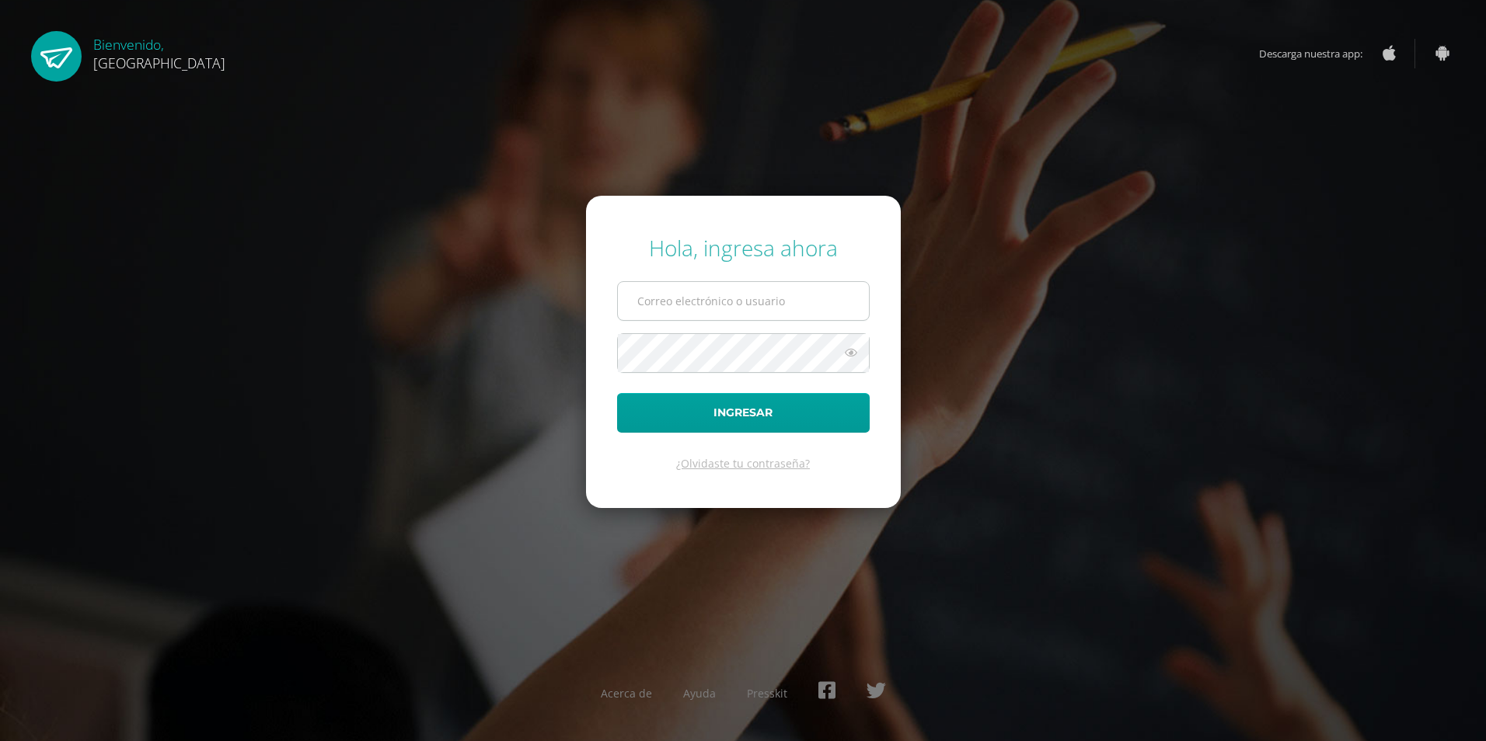
click at [703, 305] on input "text" at bounding box center [743, 301] width 251 height 38
type input "2019130@colegiobelga.edu.gt"
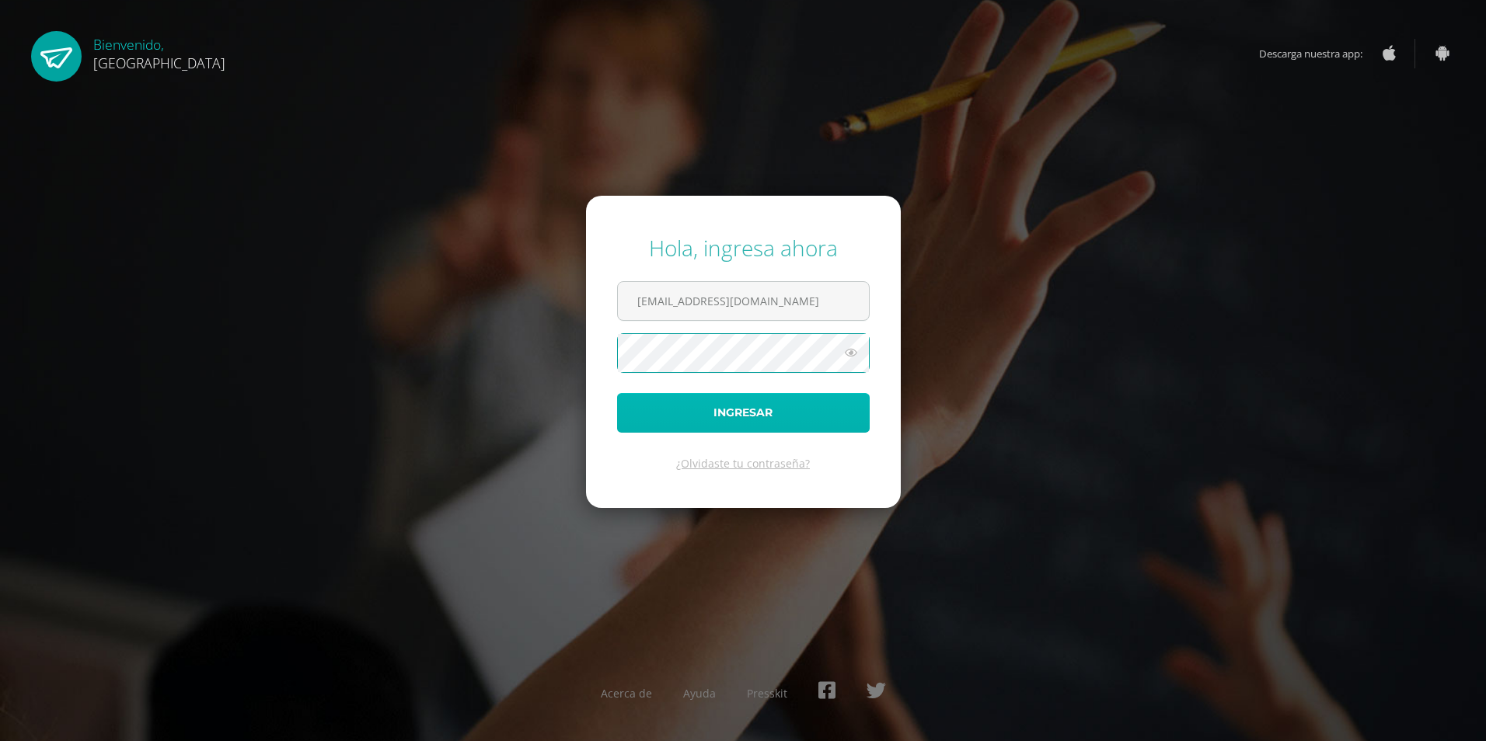
click at [778, 406] on button "Ingresar" at bounding box center [743, 413] width 253 height 40
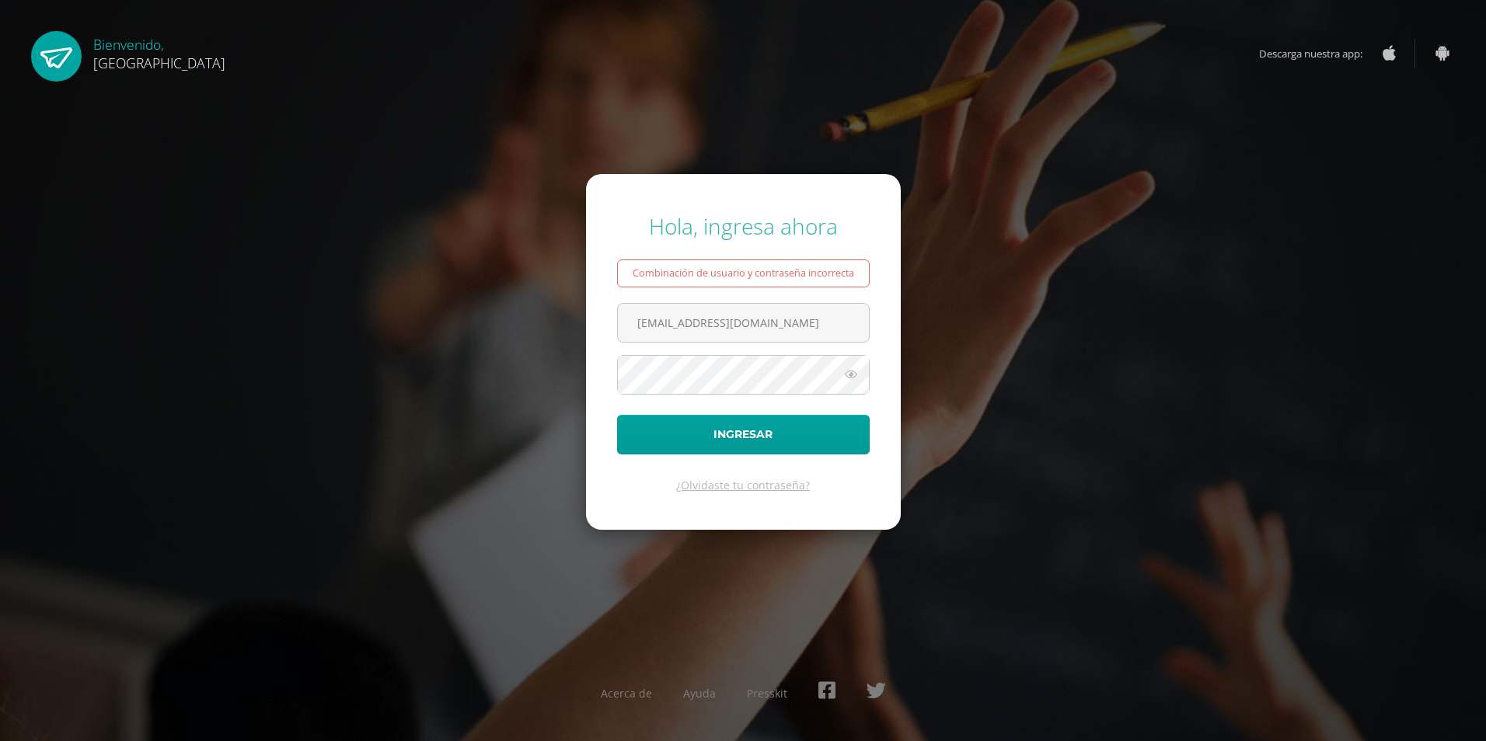
click at [779, 406] on form "Hola, ingresa ahora Combinación de usuario y contraseña incorrecta 2019130@cole…" at bounding box center [743, 352] width 315 height 356
click at [764, 421] on button "Ingresar" at bounding box center [743, 435] width 253 height 40
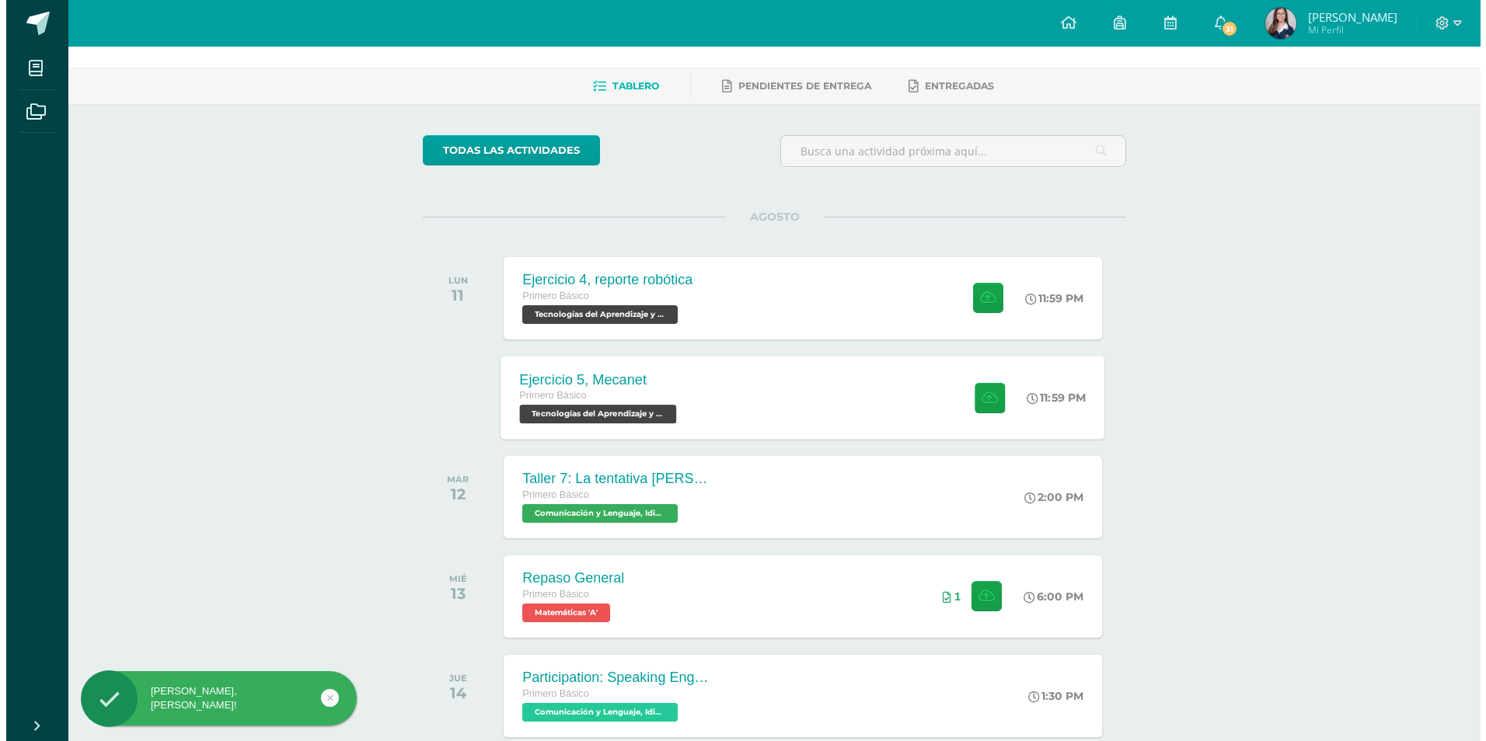
scroll to position [78, 0]
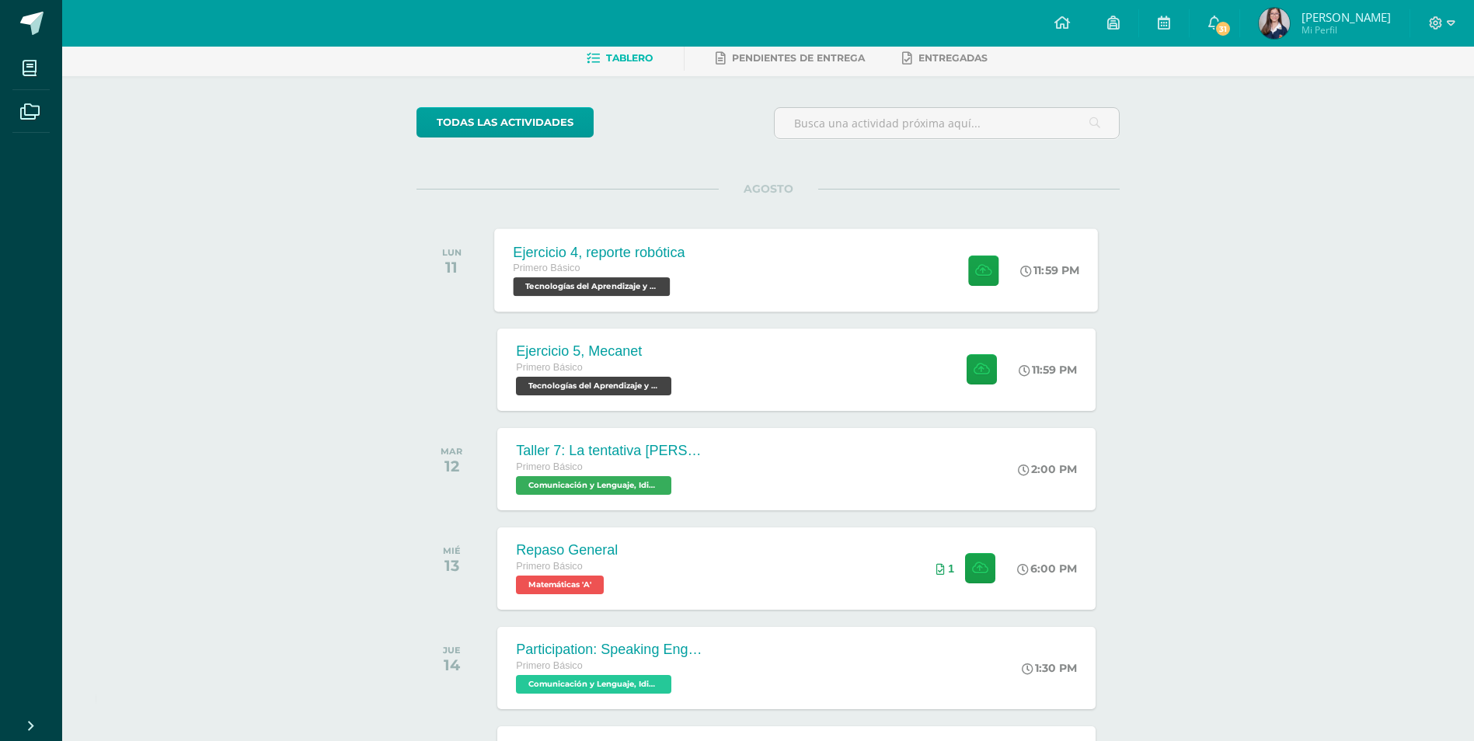
click at [749, 290] on div "Ejercicio 4, reporte robótica Primero Básico Tecnologías del Aprendizaje y la C…" at bounding box center [797, 269] width 604 height 83
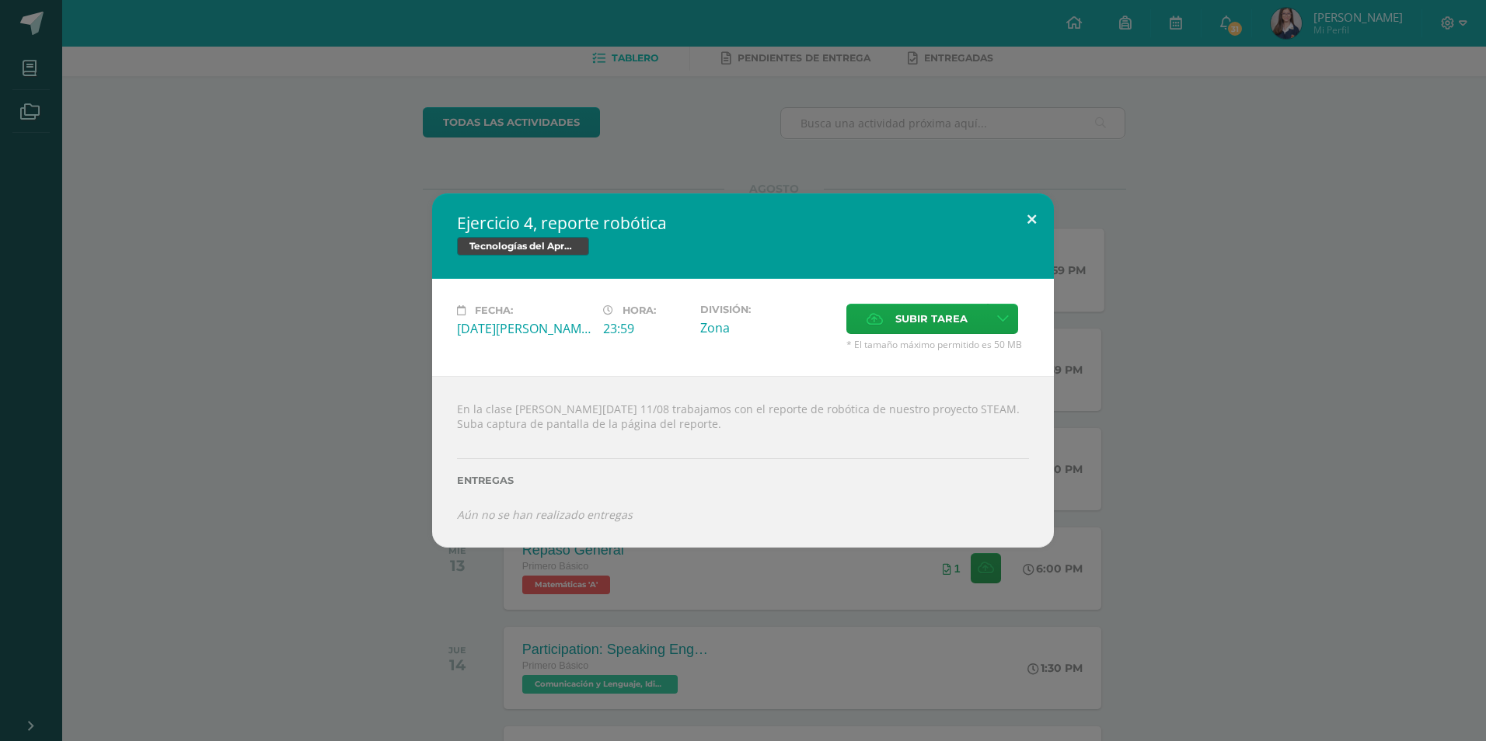
click at [1032, 229] on button at bounding box center [1031, 219] width 44 height 53
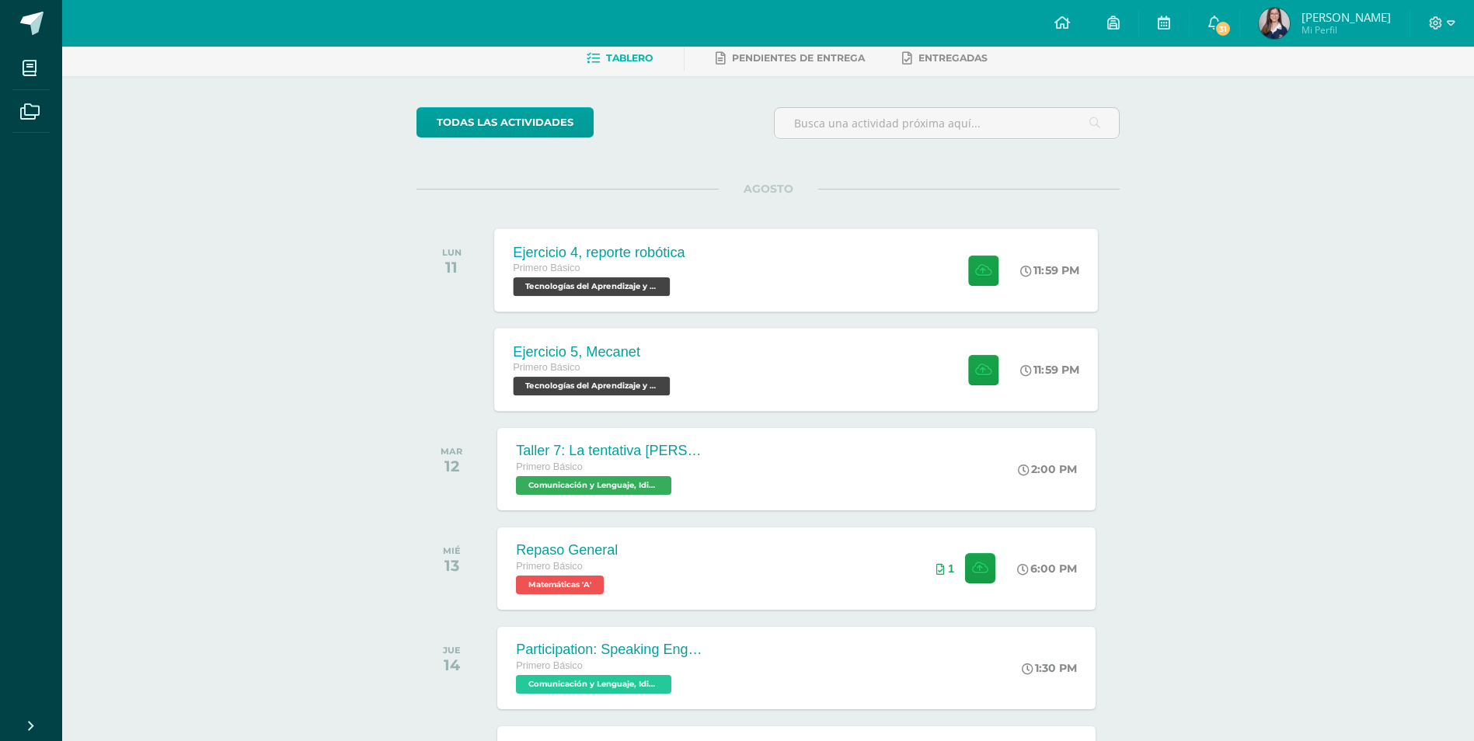
click at [625, 371] on div "Primero Básico" at bounding box center [594, 368] width 161 height 17
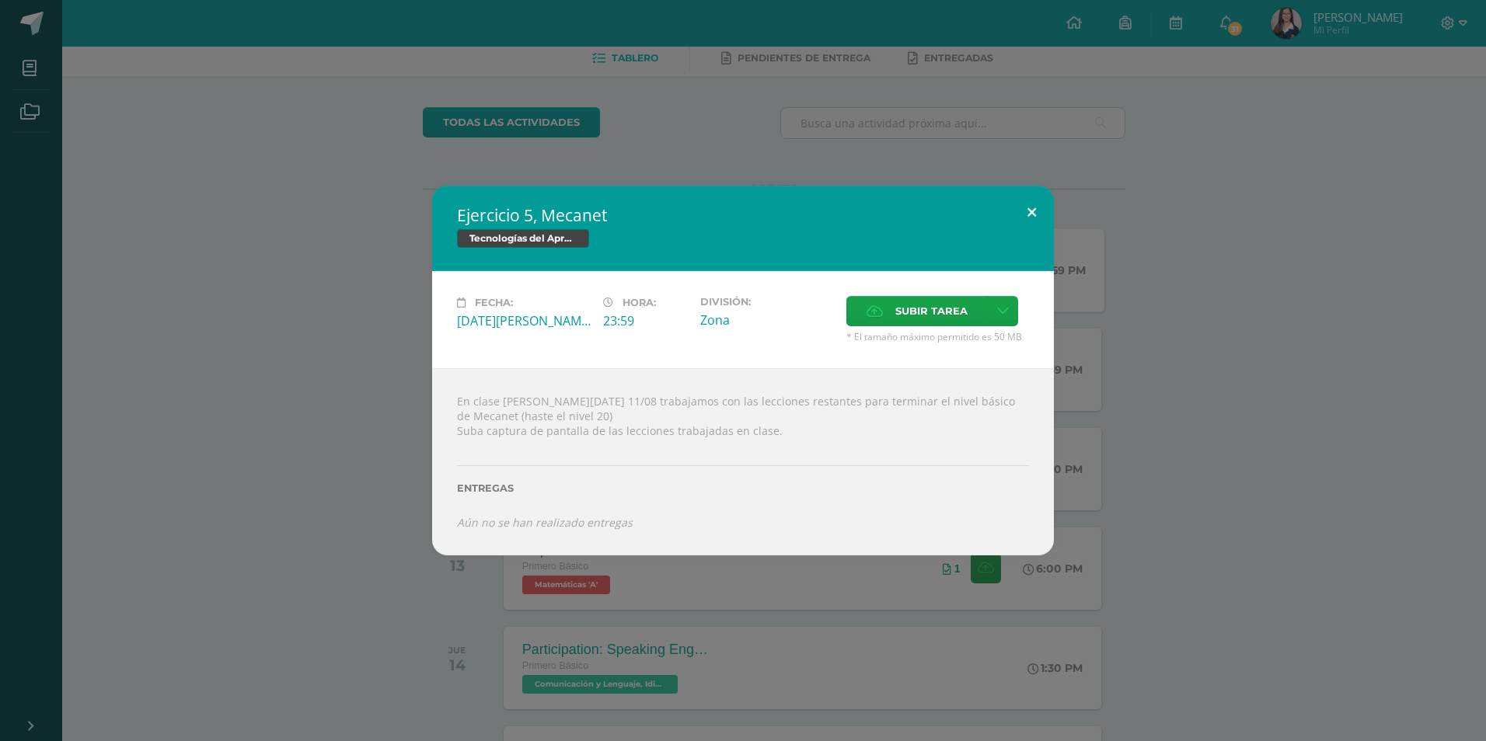
click at [1013, 216] on button at bounding box center [1031, 212] width 44 height 53
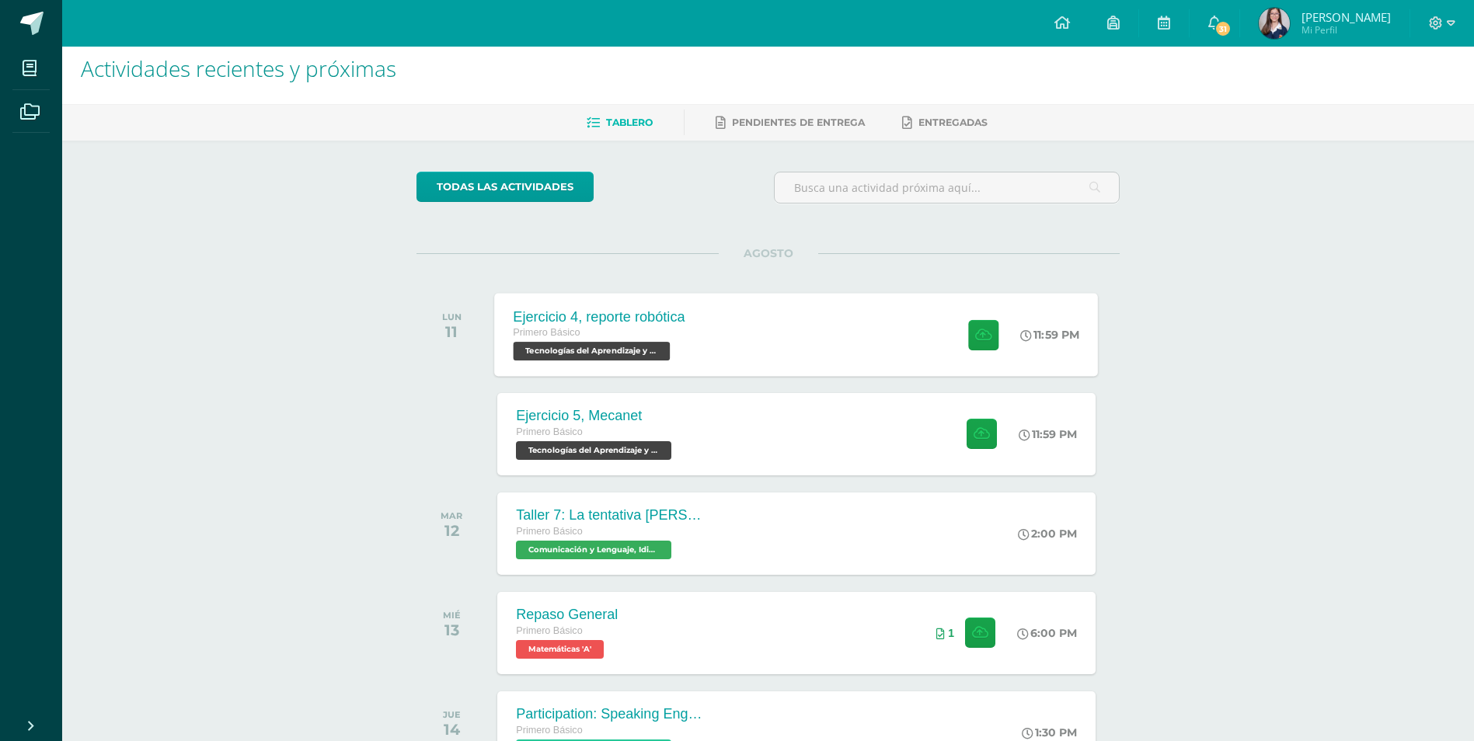
scroll to position [0, 0]
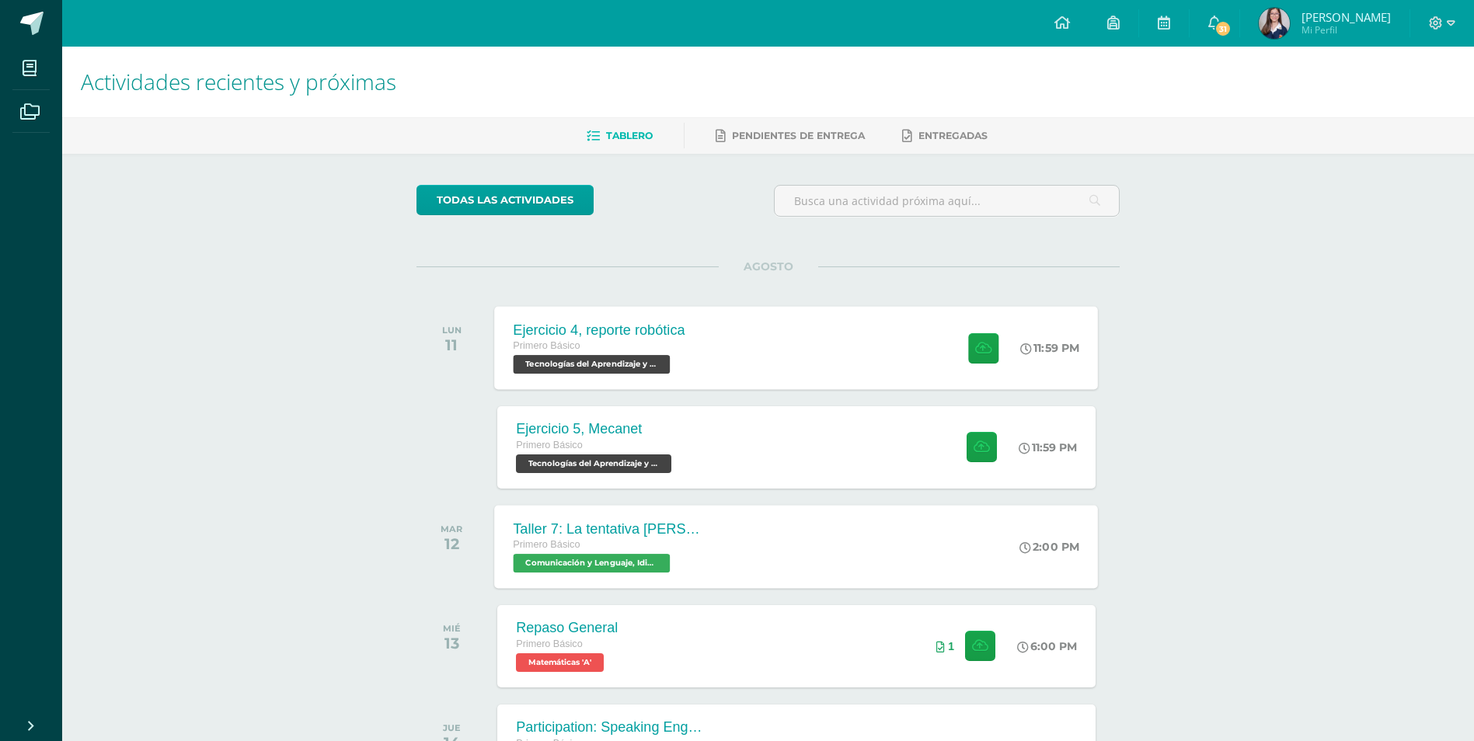
click at [774, 527] on div "Taller 7: La tentativa [PERSON_NAME] Primero Básico Comunicación y Lenguaje, Id…" at bounding box center [797, 546] width 604 height 83
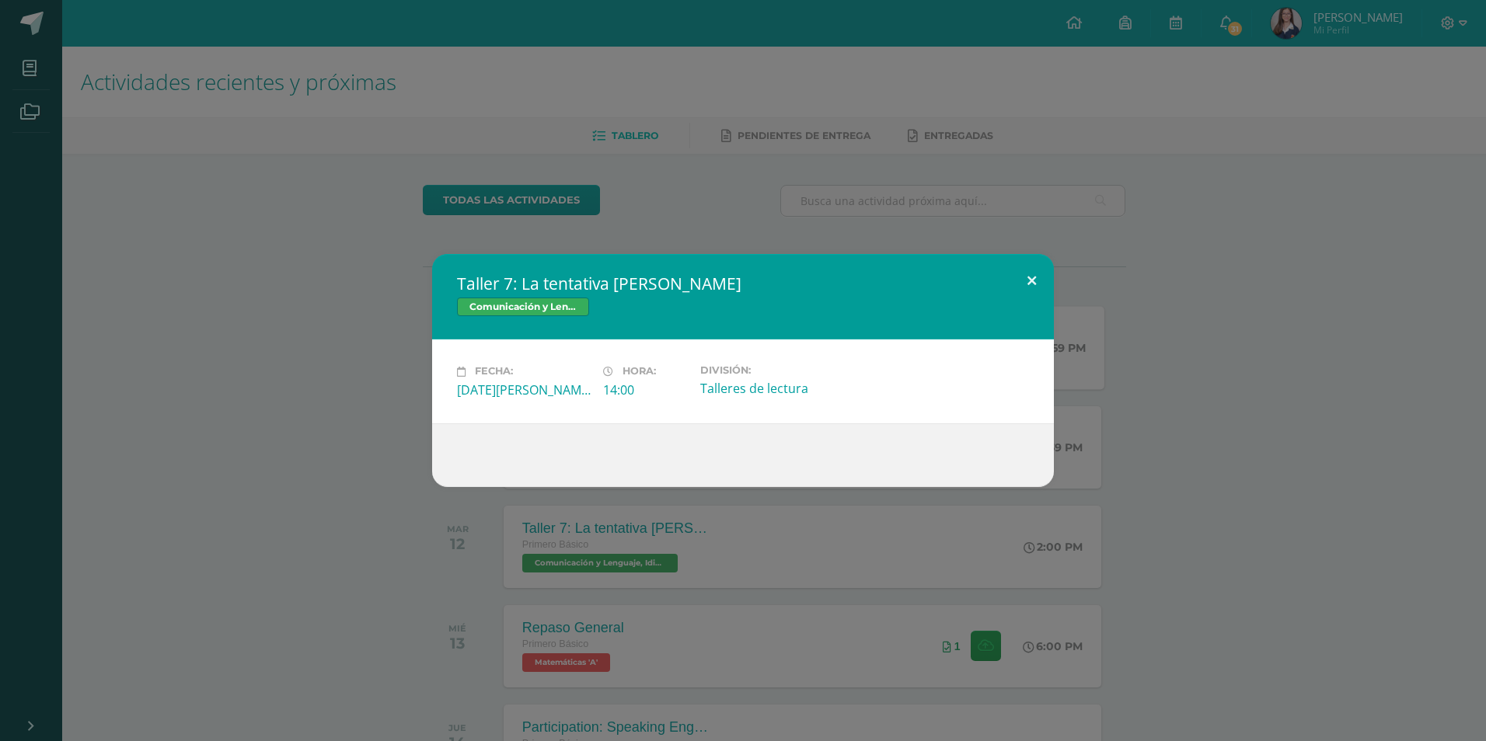
click at [1044, 278] on button at bounding box center [1031, 280] width 44 height 53
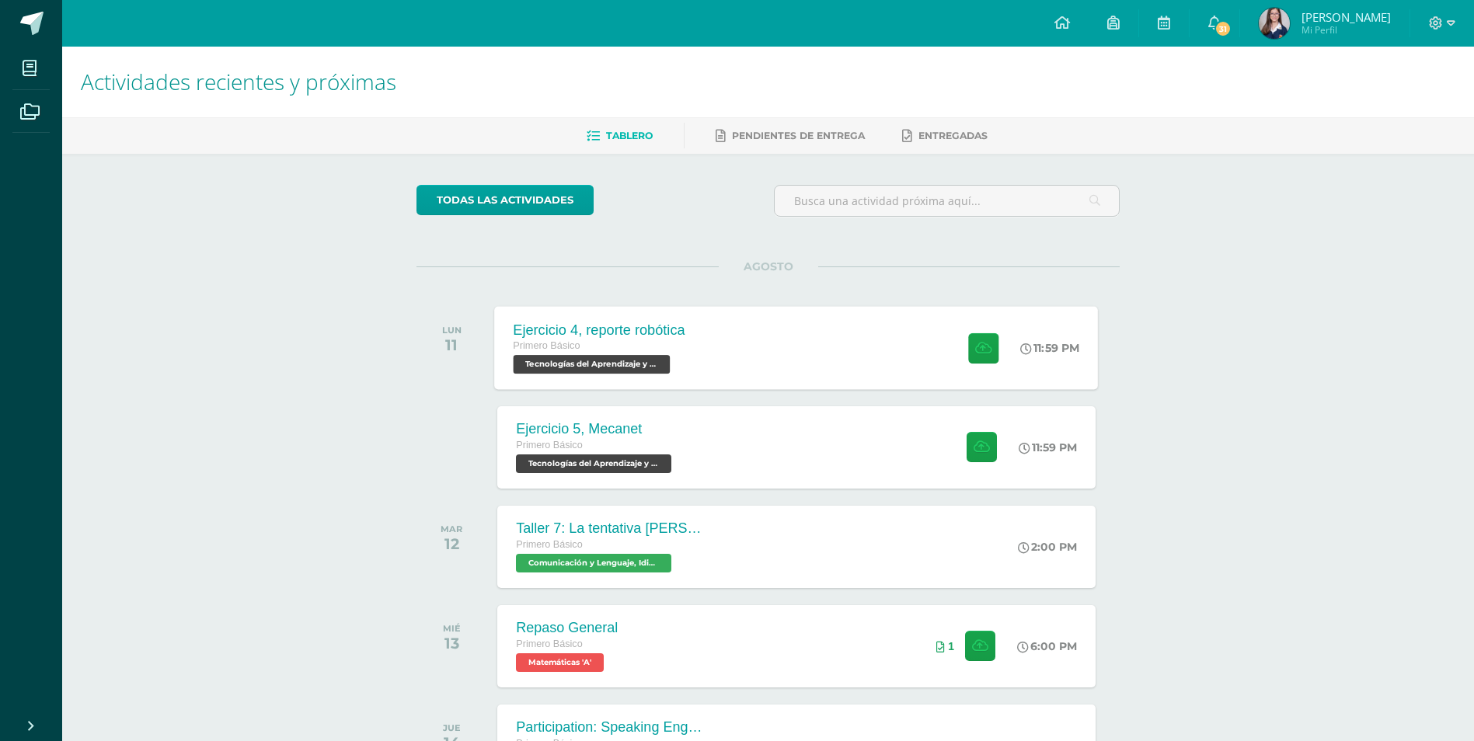
click at [817, 333] on div "Ejercicio 4, reporte robótica Primero Básico Tecnologías del Aprendizaje y la C…" at bounding box center [797, 347] width 604 height 83
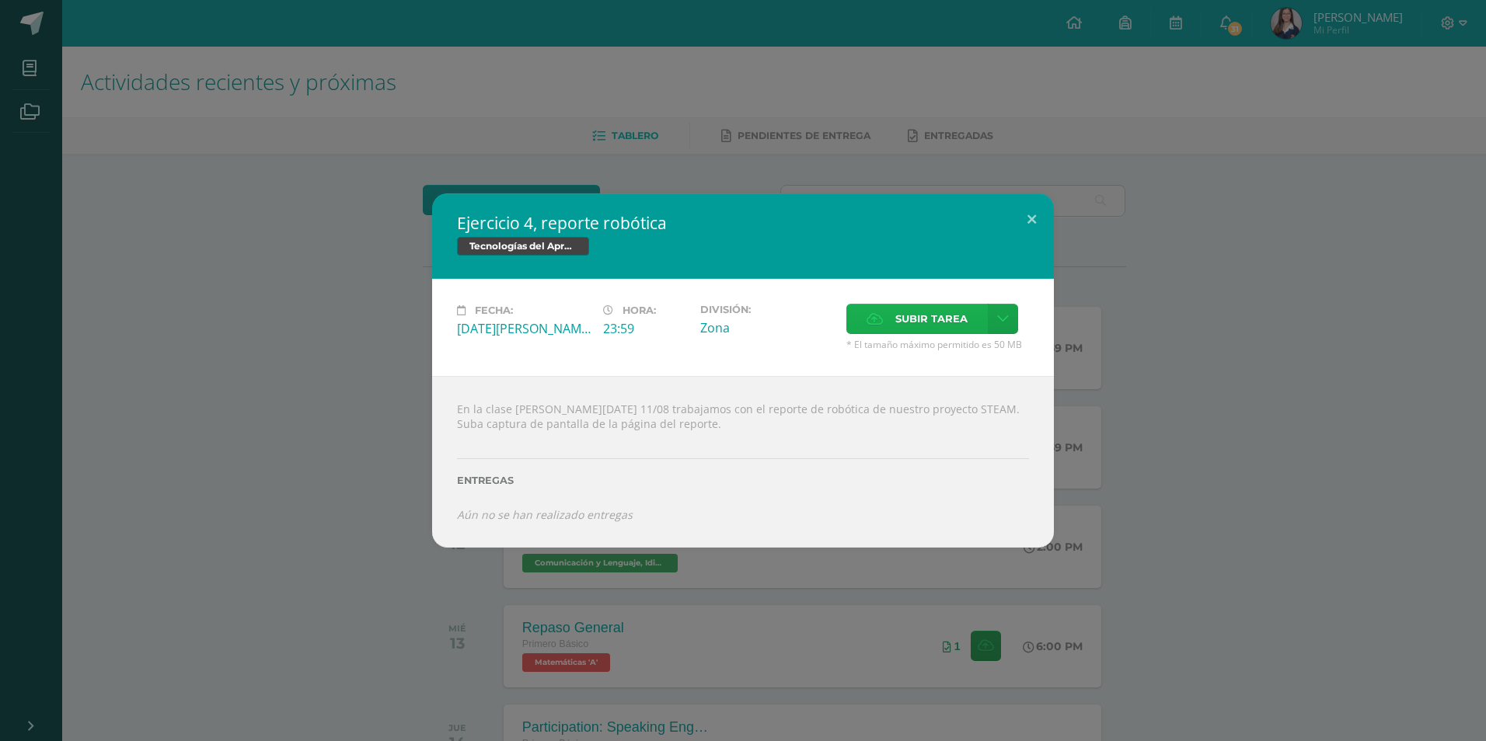
click at [946, 315] on span "Subir tarea" at bounding box center [931, 319] width 72 height 29
click at [0, 0] on input "Subir tarea" at bounding box center [0, 0] width 0 height 0
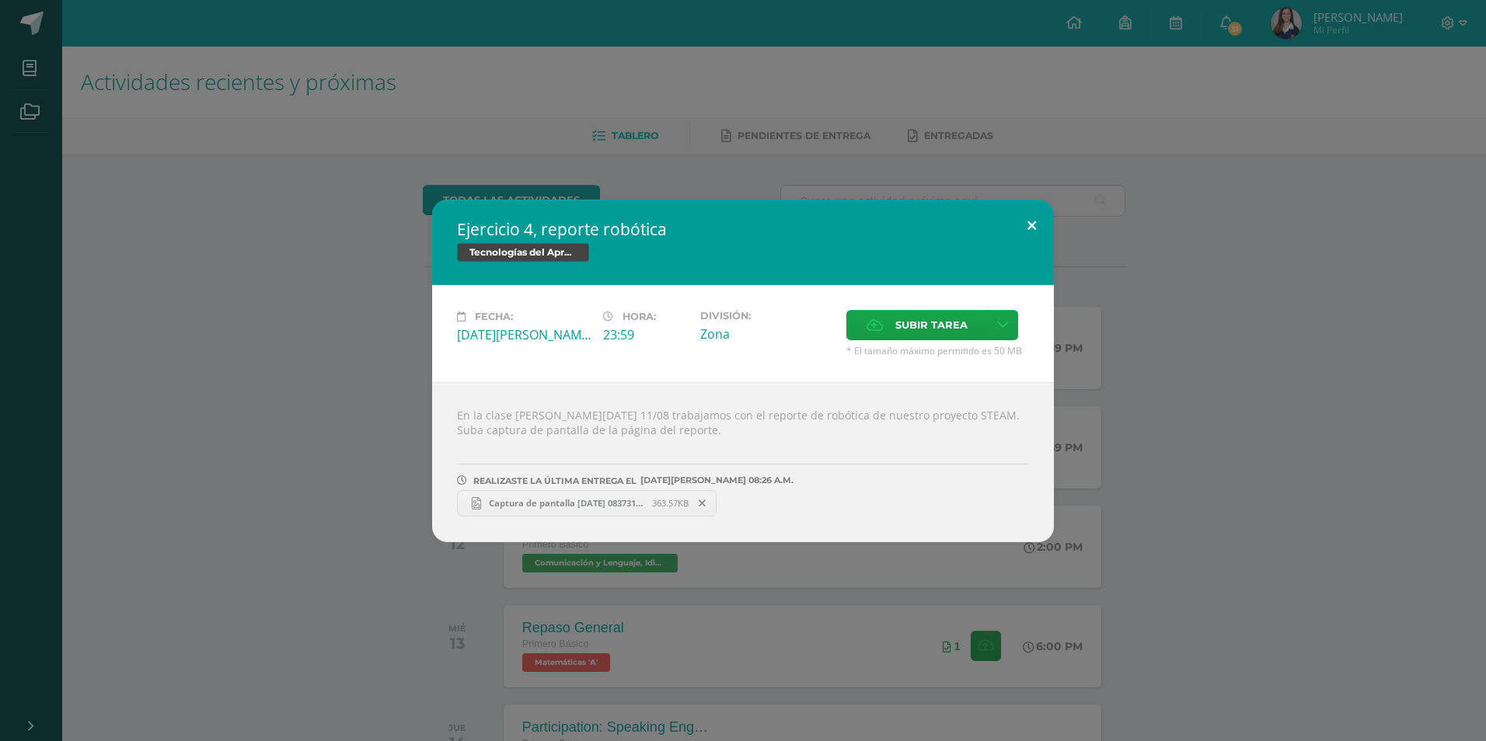
drag, startPoint x: 1030, startPoint y: 227, endPoint x: 1033, endPoint y: 243, distance: 16.8
click at [1030, 228] on button at bounding box center [1031, 226] width 44 height 53
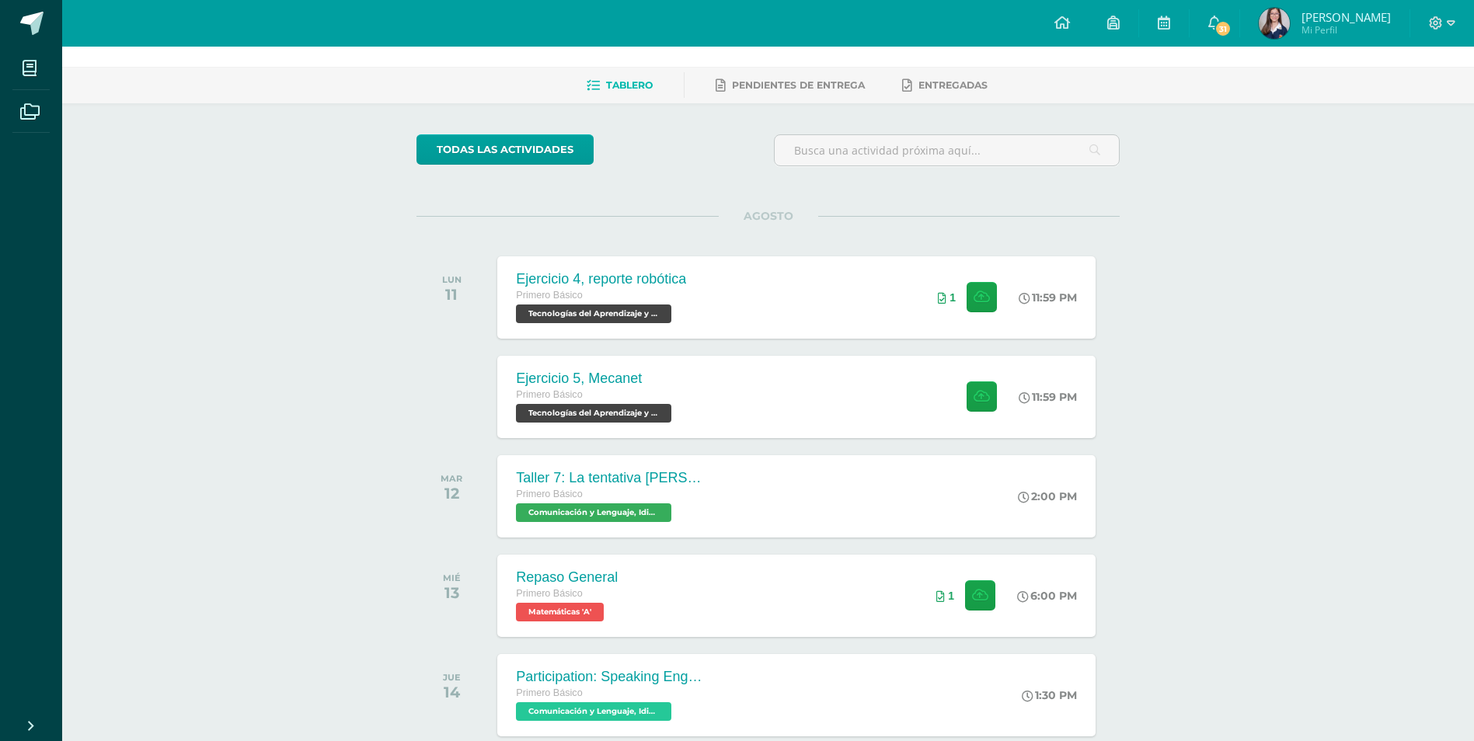
scroll to position [78, 0]
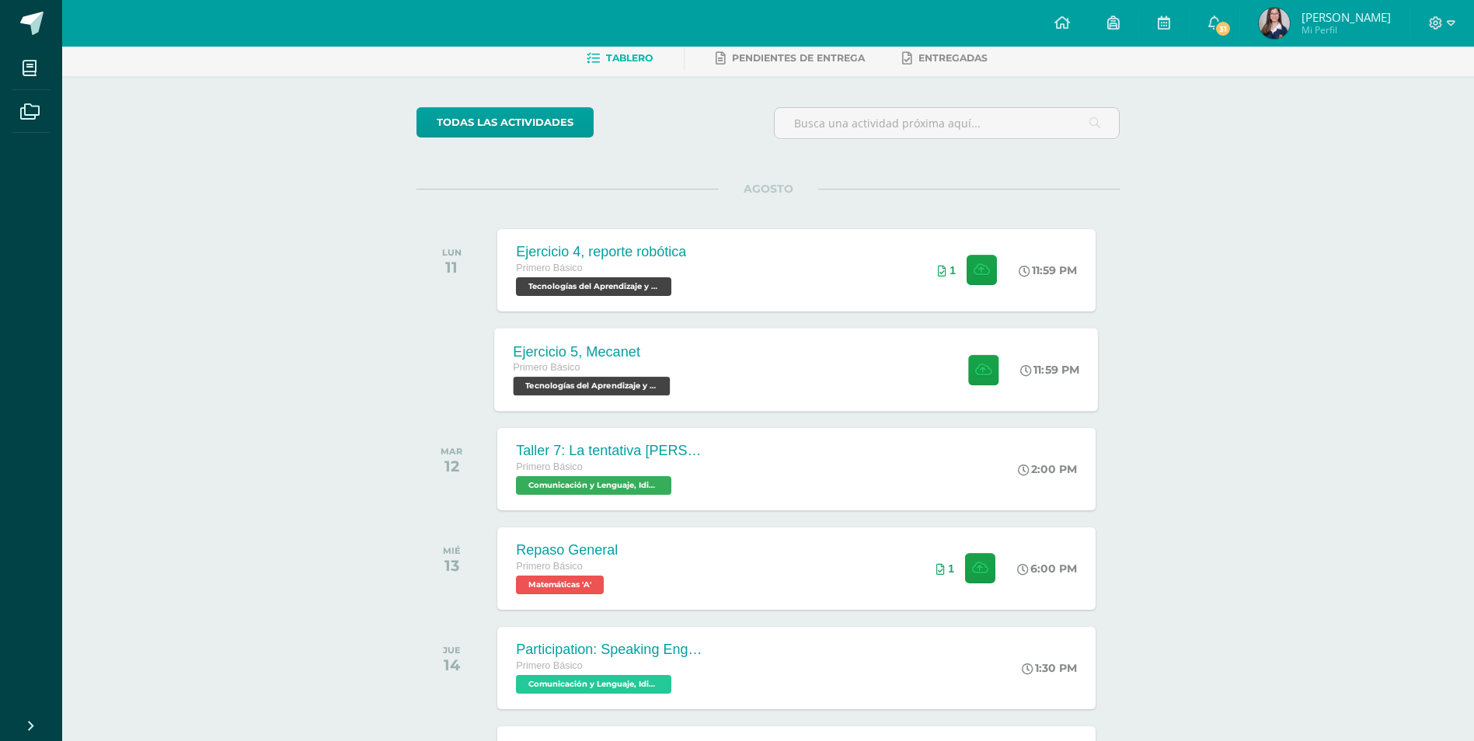
click at [843, 343] on div "Ejercicio 5, Mecanet Primero Básico Tecnologías del Aprendizaje y la Comunicaci…" at bounding box center [797, 369] width 604 height 83
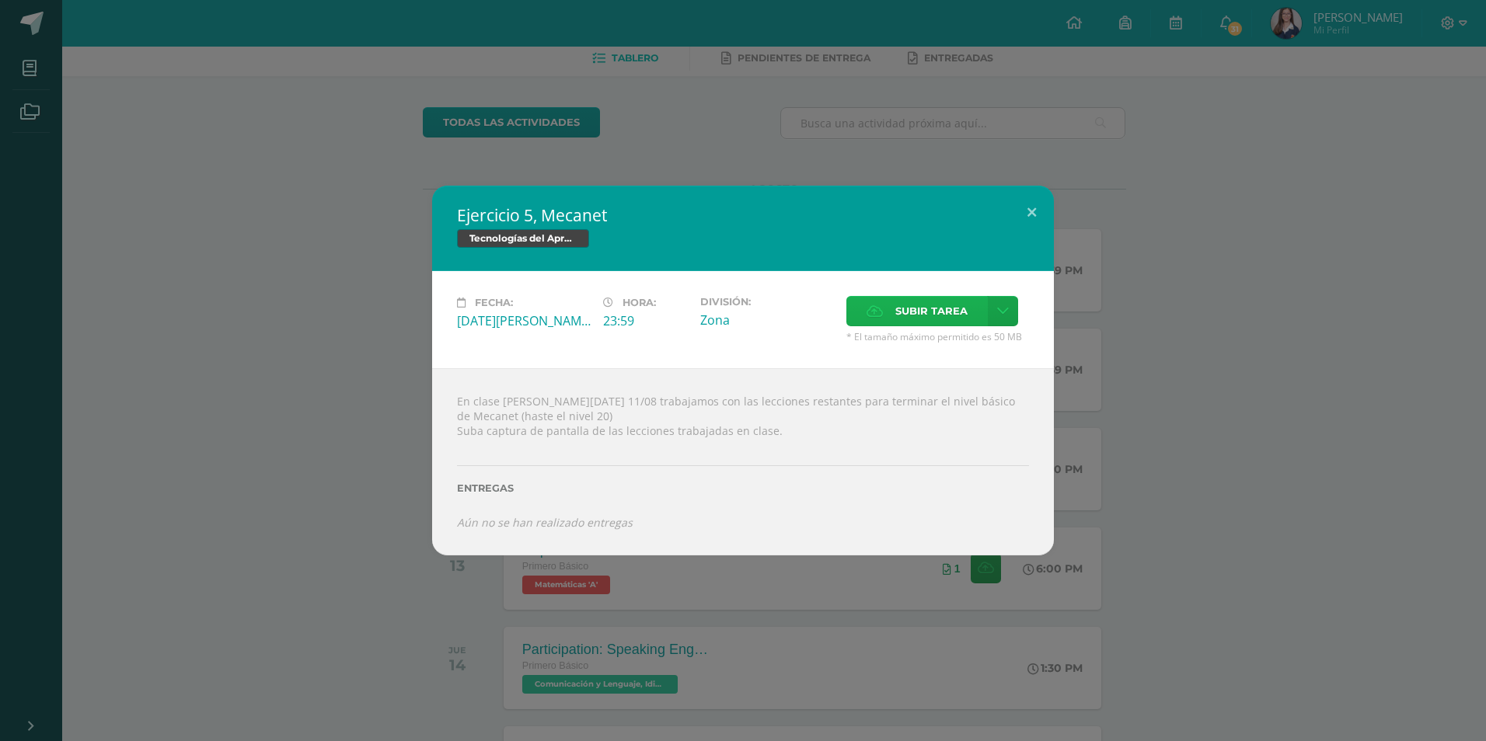
click at [901, 312] on span "Subir tarea" at bounding box center [931, 311] width 72 height 29
click at [0, 0] on input "Subir tarea" at bounding box center [0, 0] width 0 height 0
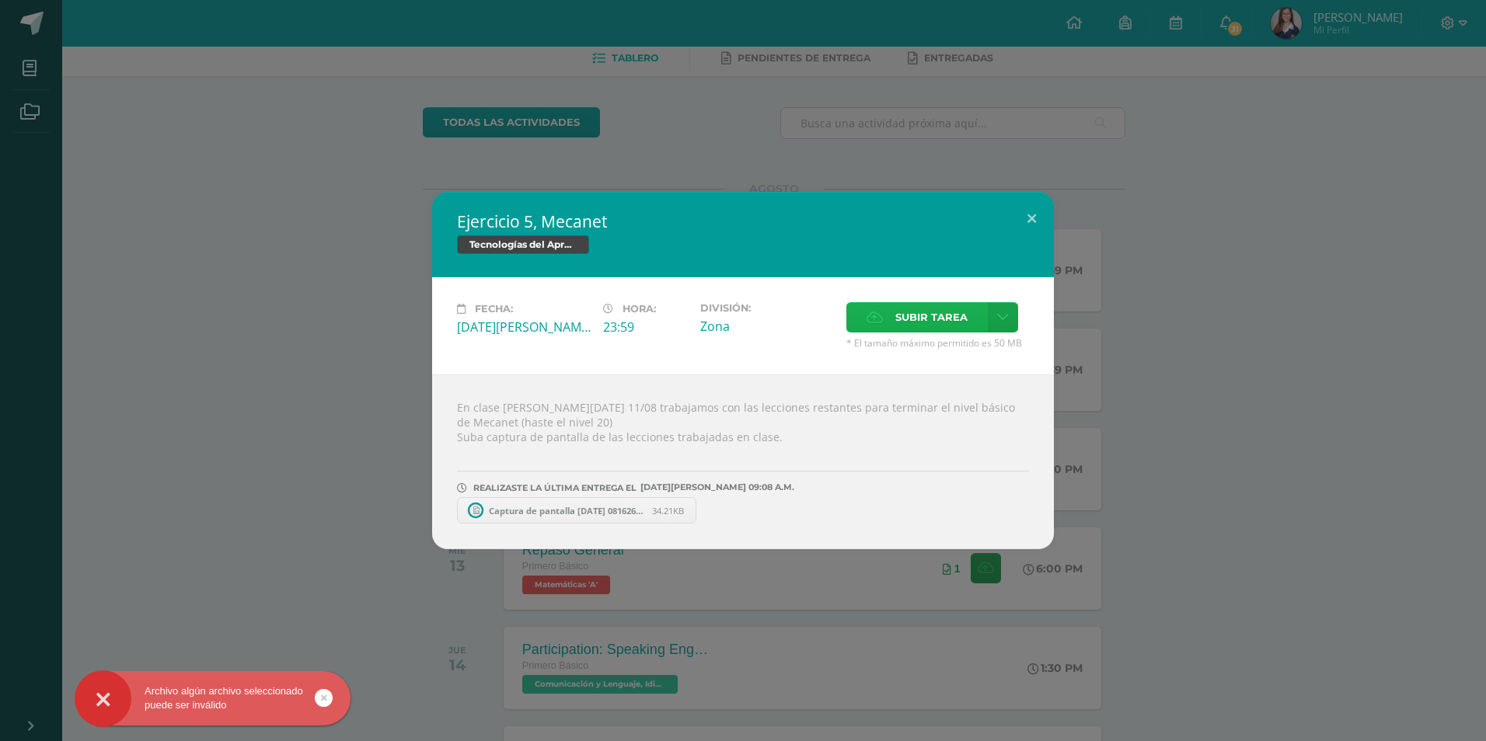
click at [936, 305] on span "Subir tarea" at bounding box center [931, 317] width 72 height 29
click at [0, 0] on input "Subir tarea" at bounding box center [0, 0] width 0 height 0
click at [913, 308] on span "Subir tarea" at bounding box center [931, 317] width 72 height 29
click at [0, 0] on input "Subir tarea" at bounding box center [0, 0] width 0 height 0
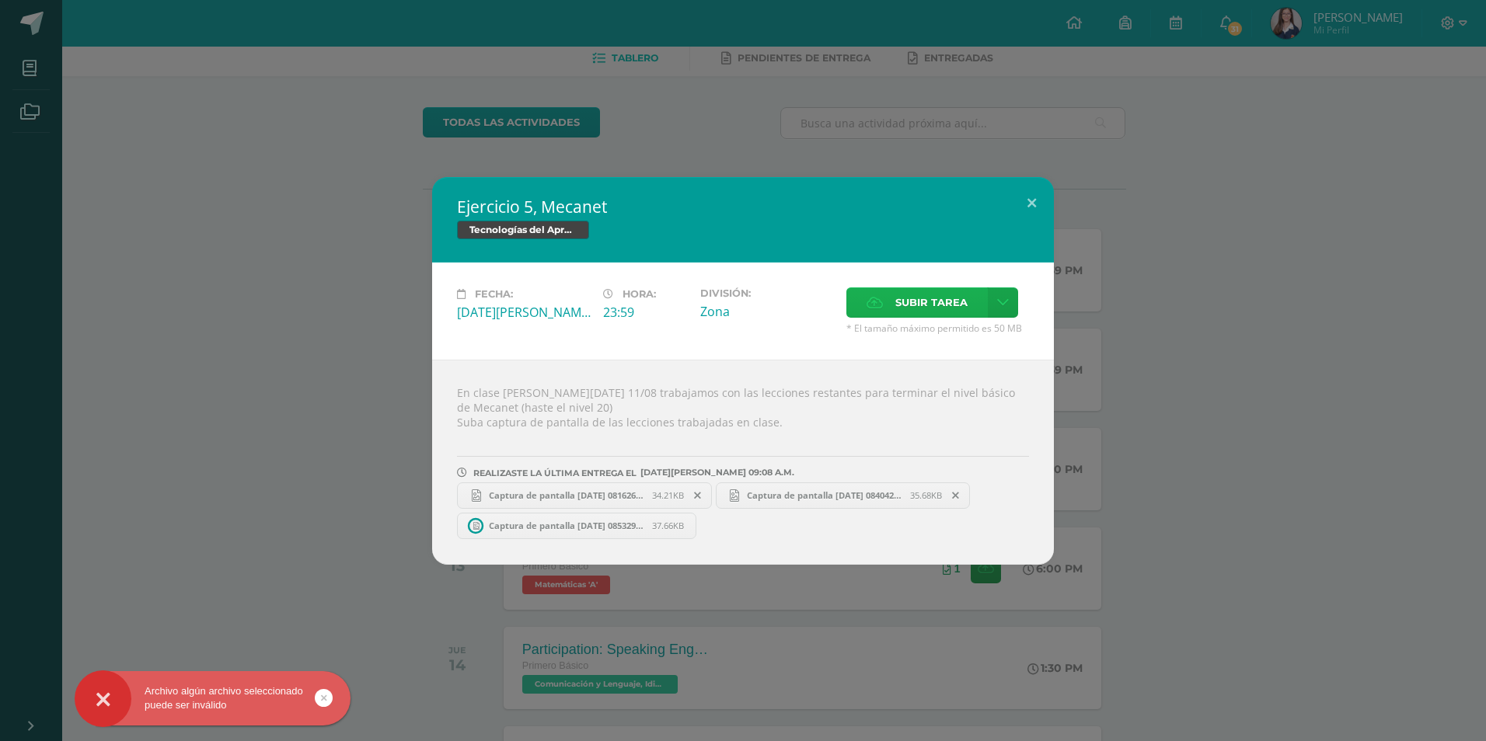
click at [928, 306] on span "Subir tarea" at bounding box center [931, 302] width 72 height 29
click at [0, 0] on input "Subir tarea" at bounding box center [0, 0] width 0 height 0
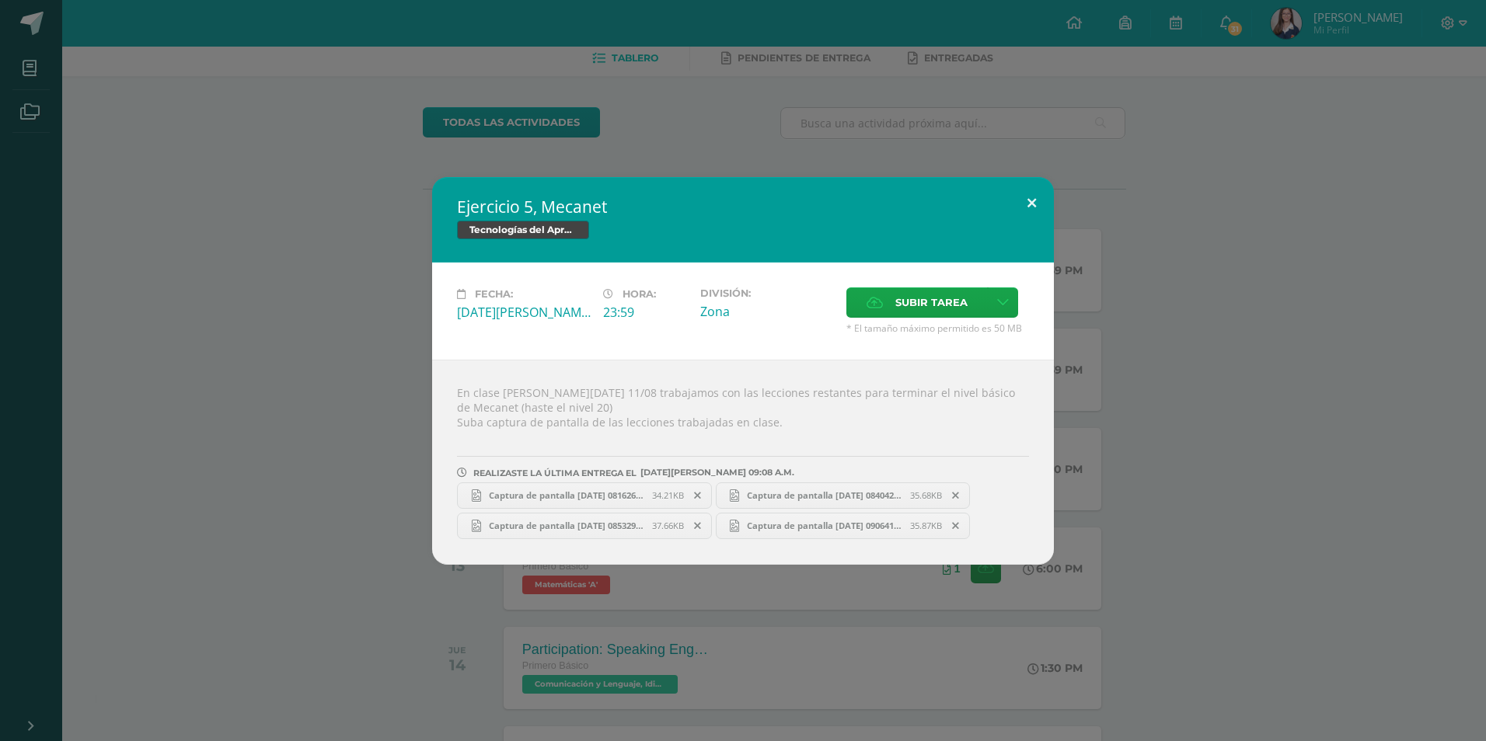
click at [1035, 192] on button at bounding box center [1031, 203] width 44 height 53
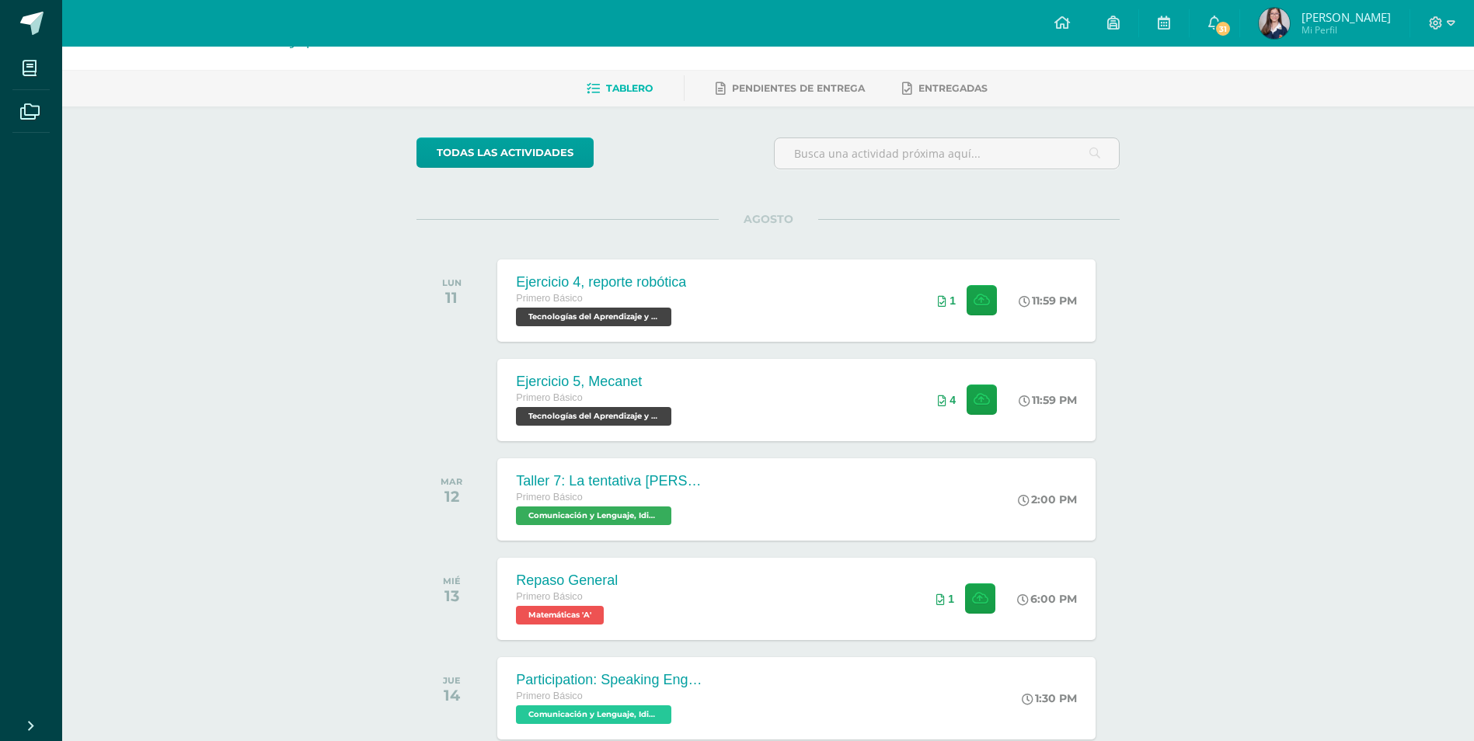
scroll to position [0, 0]
